Goal: Task Accomplishment & Management: Use online tool/utility

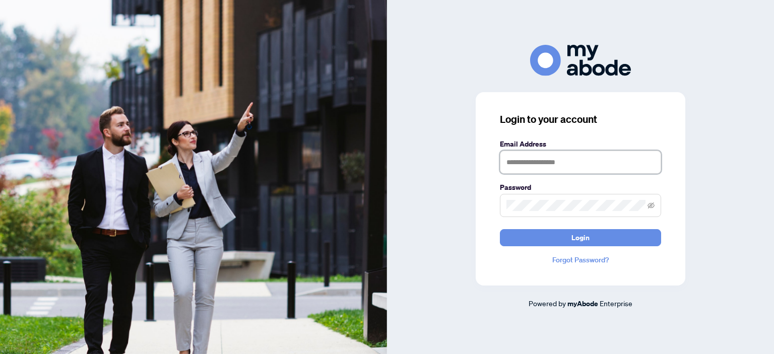
click at [570, 167] on input "text" at bounding box center [580, 162] width 161 height 23
click at [546, 160] on input "text" at bounding box center [580, 162] width 161 height 23
click at [544, 163] on input "text" at bounding box center [580, 162] width 161 height 23
type input "**********"
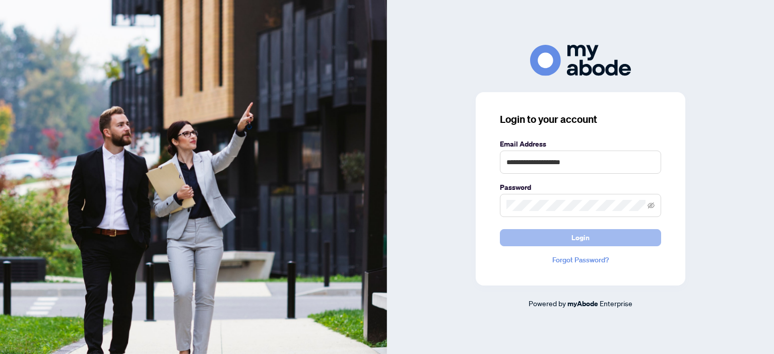
click at [568, 238] on button "Login" at bounding box center [580, 237] width 161 height 17
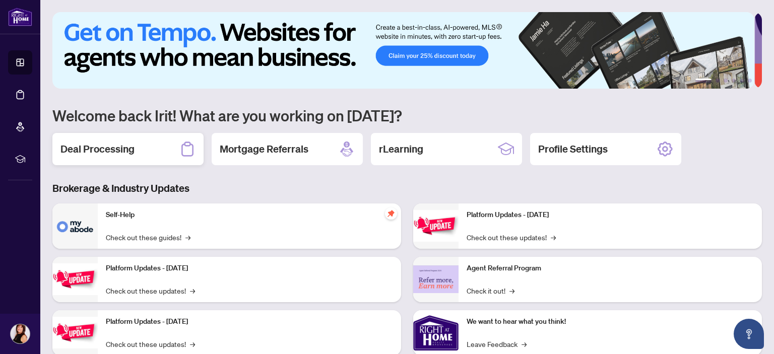
click at [114, 152] on h2 "Deal Processing" at bounding box center [97, 149] width 74 height 14
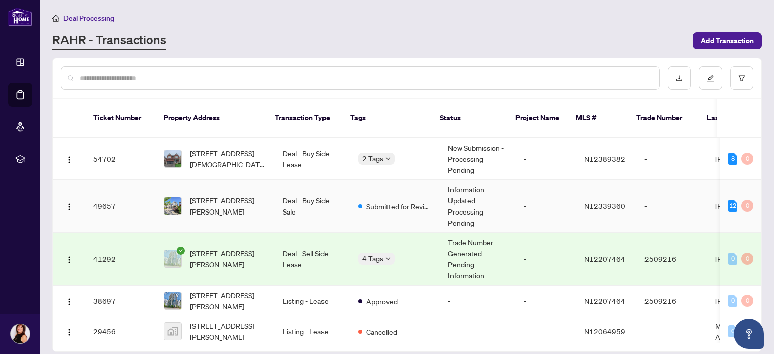
click at [141, 195] on td "49657" at bounding box center [120, 206] width 71 height 53
click at [127, 201] on td "49657" at bounding box center [120, 206] width 71 height 53
click at [107, 246] on td "41292" at bounding box center [120, 259] width 71 height 53
